Goal: Navigation & Orientation: Find specific page/section

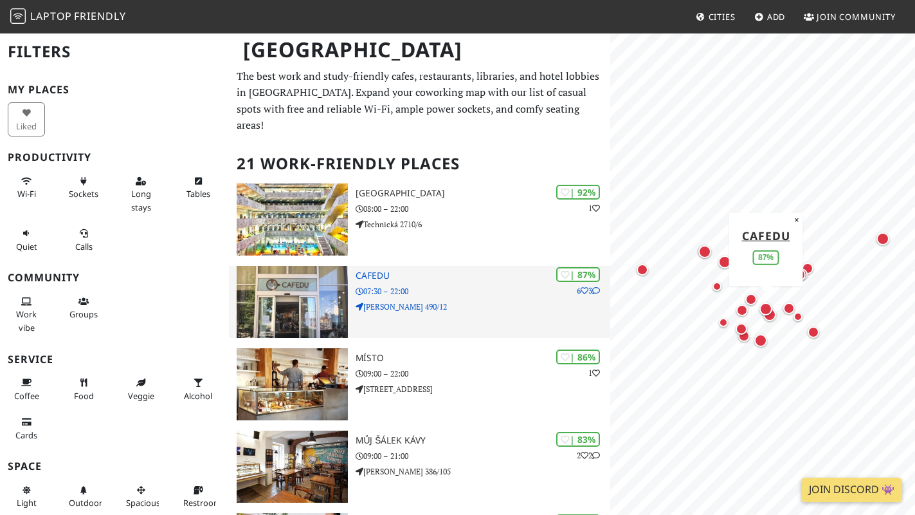
click at [380, 270] on h3 "Cafedu" at bounding box center [483, 275] width 254 height 11
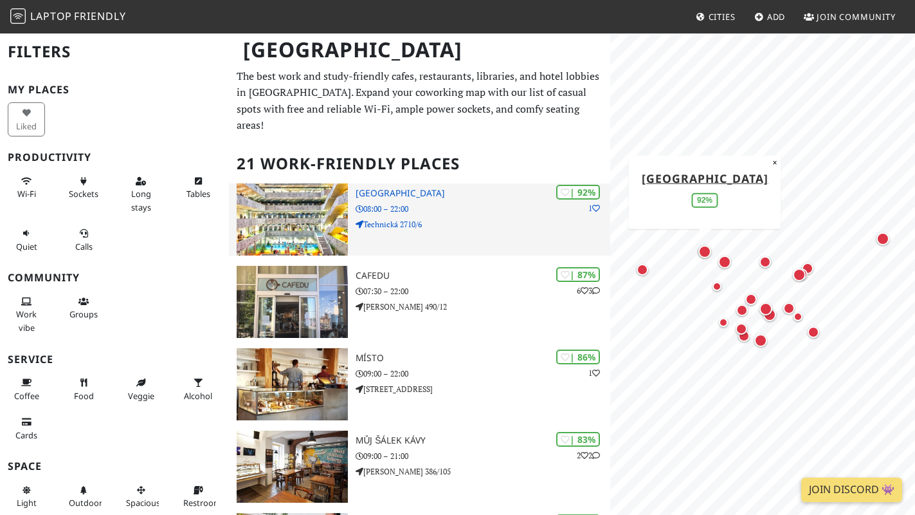
click at [434, 188] on h3 "[GEOGRAPHIC_DATA]" at bounding box center [483, 193] width 254 height 11
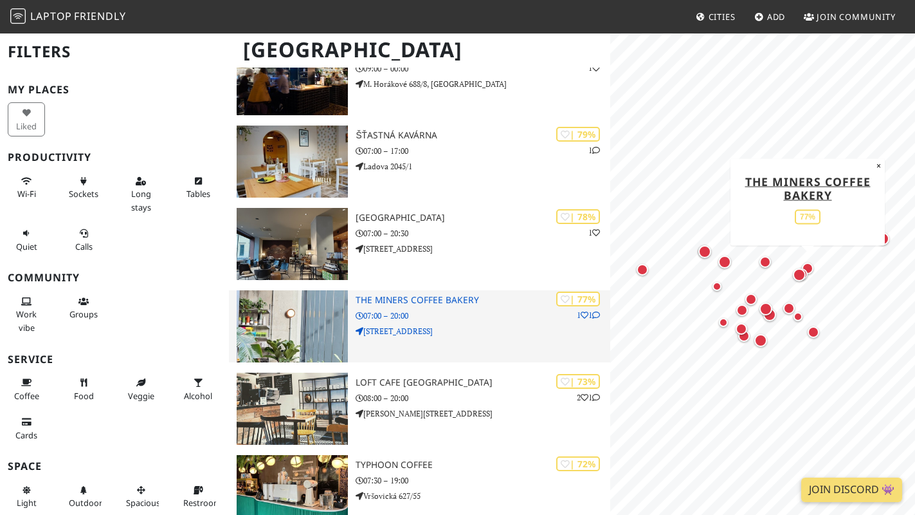
scroll to position [893, 0]
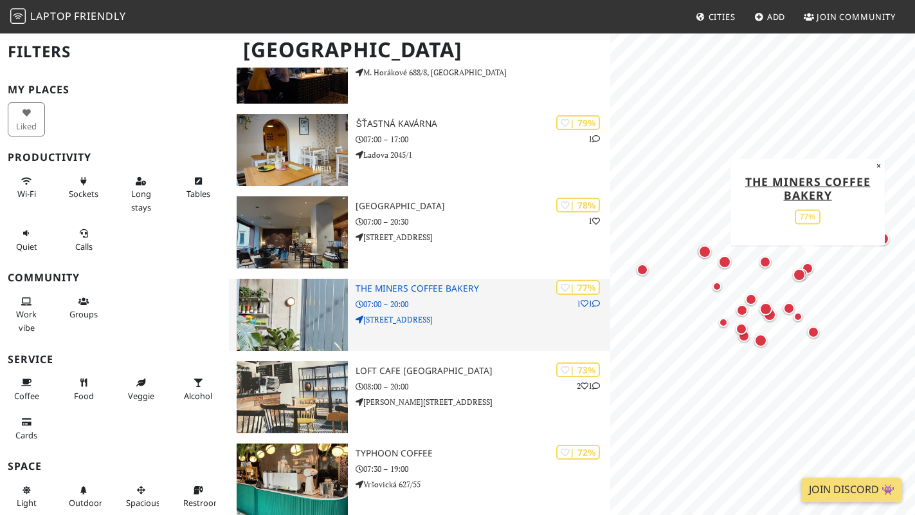
click at [468, 313] on p "[STREET_ADDRESS]" at bounding box center [483, 319] width 254 height 12
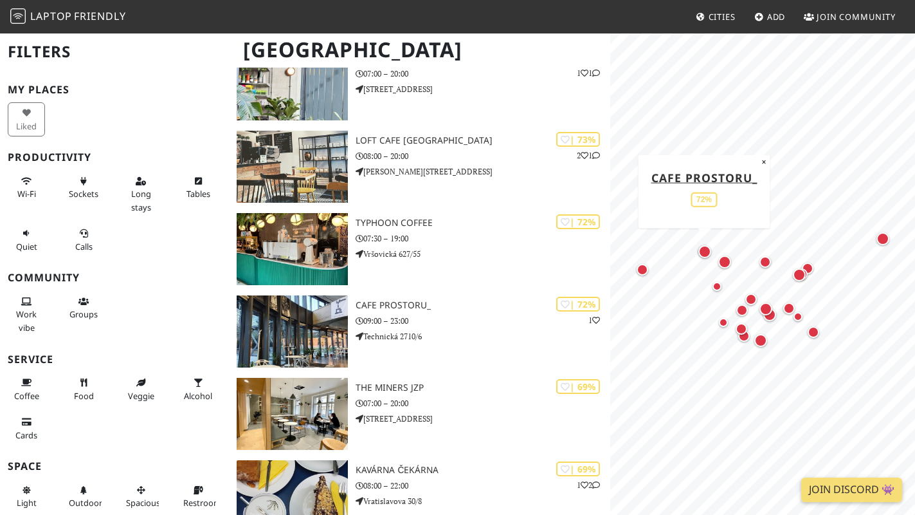
scroll to position [1086, 0]
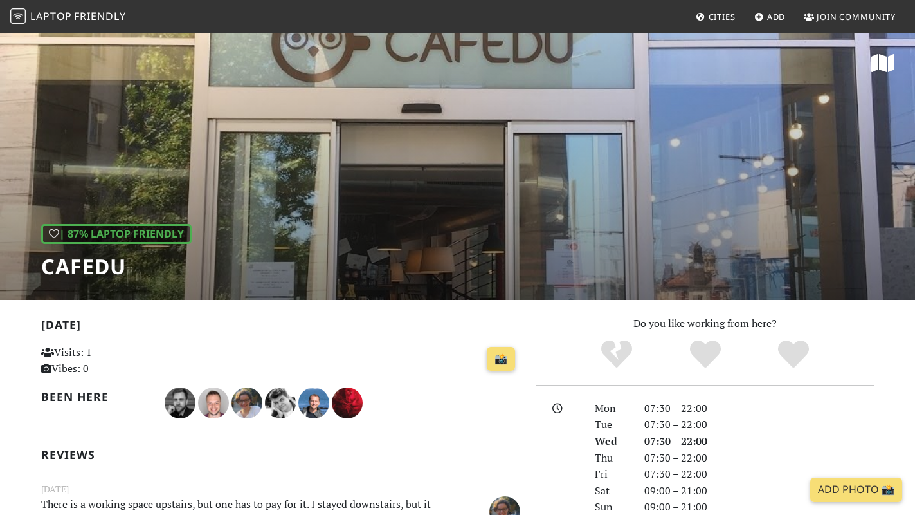
click at [111, 268] on h1 "Cafedu" at bounding box center [116, 266] width 151 height 24
copy div "Cafedu"
